Goal: Task Accomplishment & Management: Complete application form

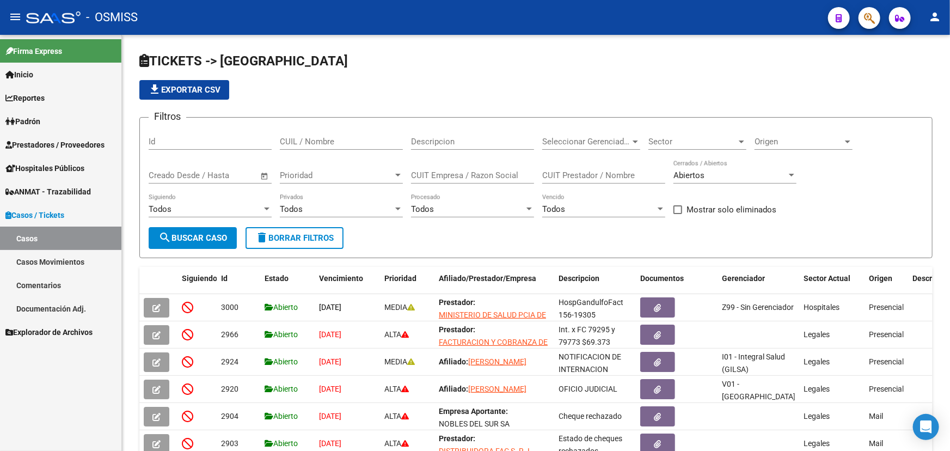
drag, startPoint x: 36, startPoint y: 141, endPoint x: 36, endPoint y: 150, distance: 8.2
click at [36, 141] on span "Prestadores / Proveedores" at bounding box center [54, 145] width 99 height 12
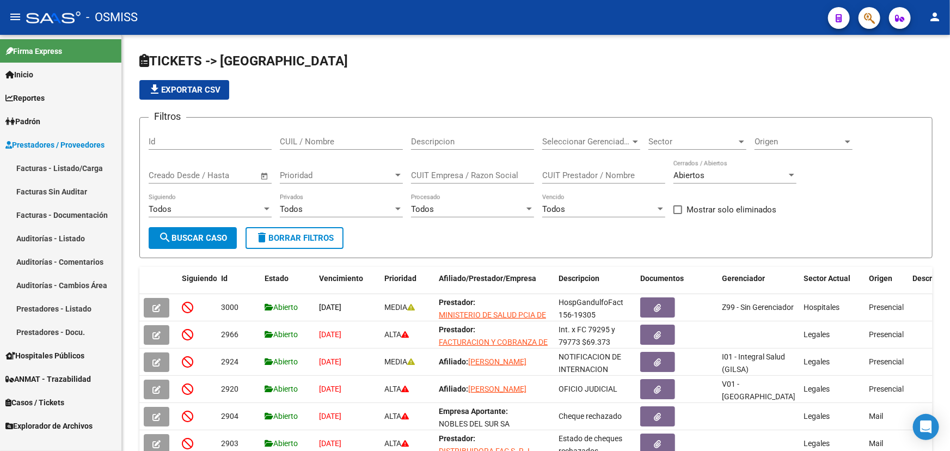
click at [50, 164] on link "Facturas - Listado/Carga" at bounding box center [60, 167] width 121 height 23
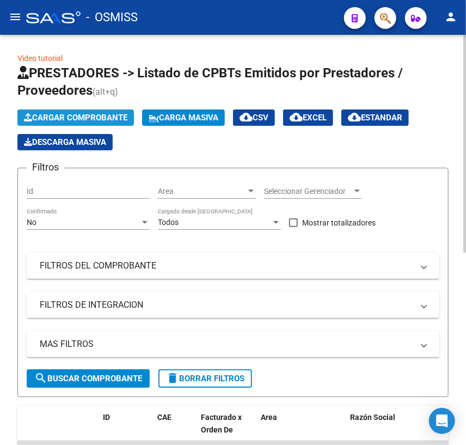
click at [93, 118] on span "Cargar Comprobante" at bounding box center [75, 118] width 103 height 10
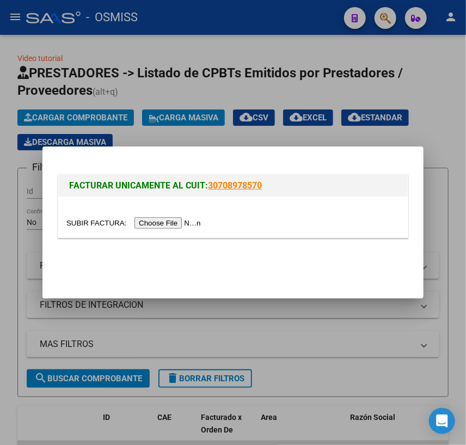
click at [100, 222] on input "file" at bounding box center [135, 222] width 138 height 11
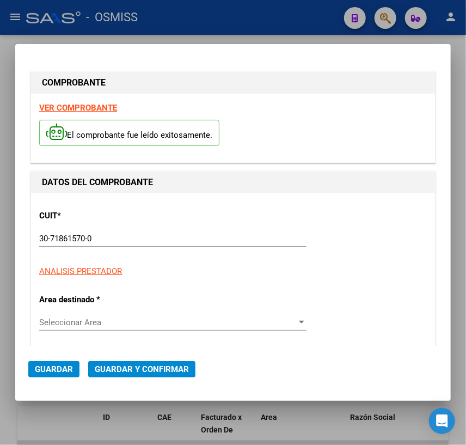
type input "[DATE]"
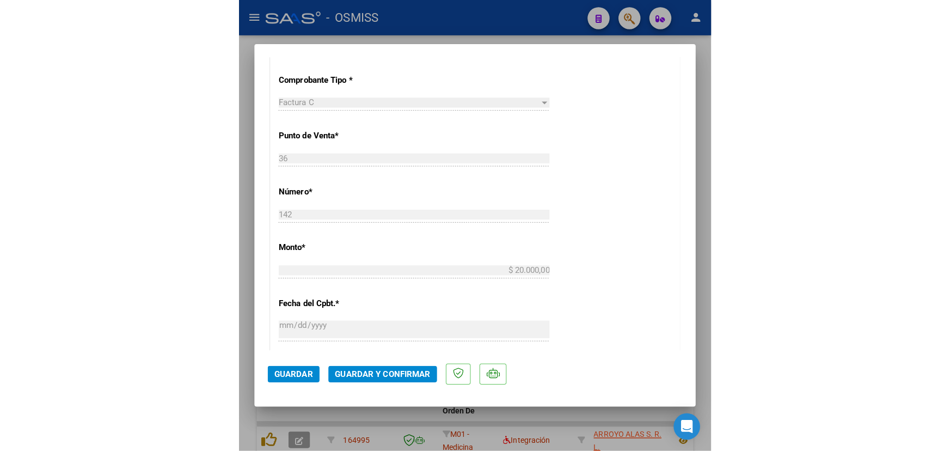
scroll to position [346, 0]
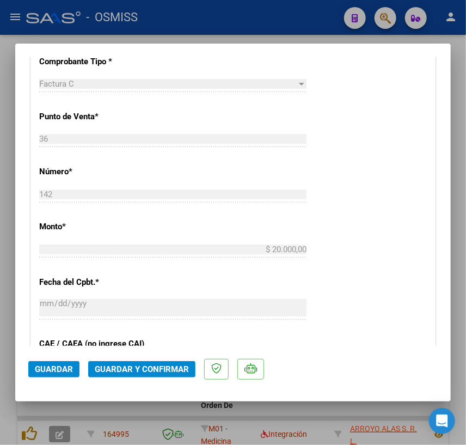
click at [141, 371] on span "Guardar y Confirmar" at bounding box center [142, 369] width 94 height 10
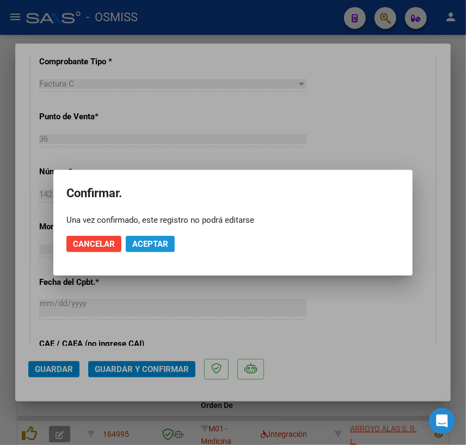
click at [154, 247] on span "Aceptar" at bounding box center [150, 244] width 36 height 10
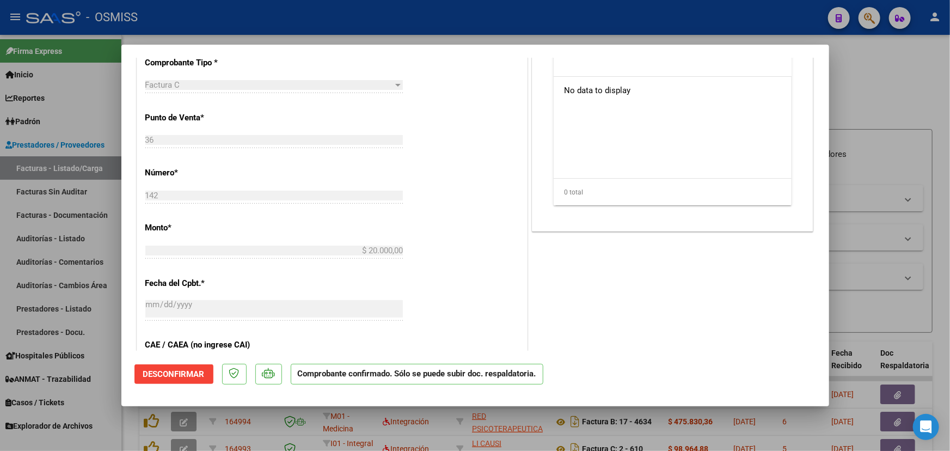
click at [849, 71] on div at bounding box center [475, 225] width 950 height 451
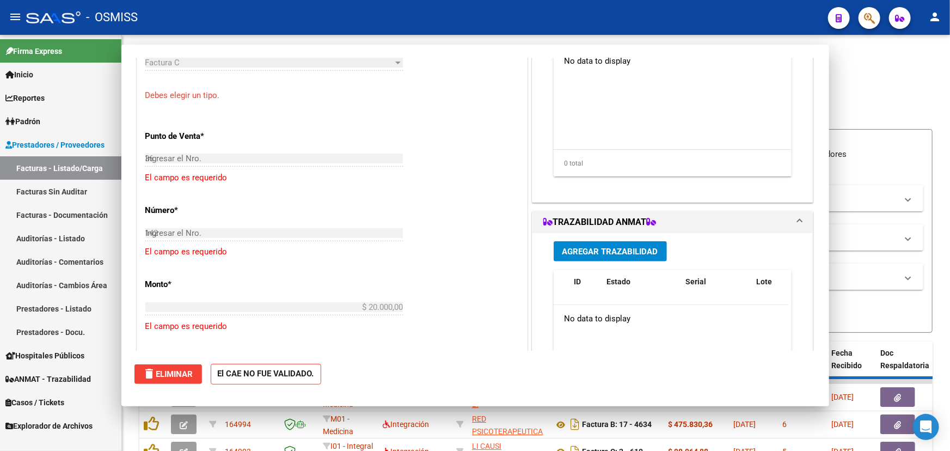
type input "$ 0,00"
